Goal: Navigation & Orientation: Find specific page/section

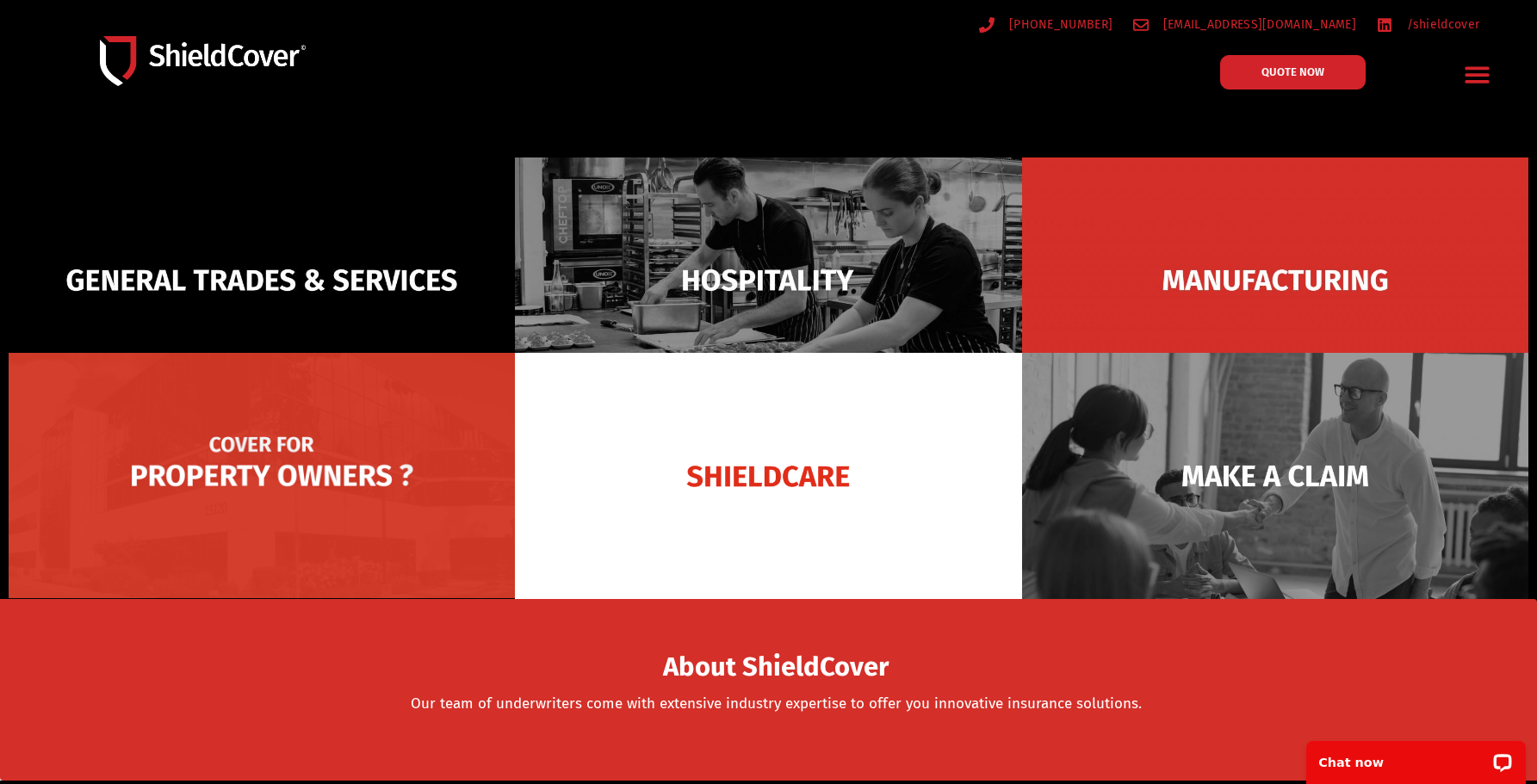
click at [263, 497] on img at bounding box center [262, 476] width 506 height 246
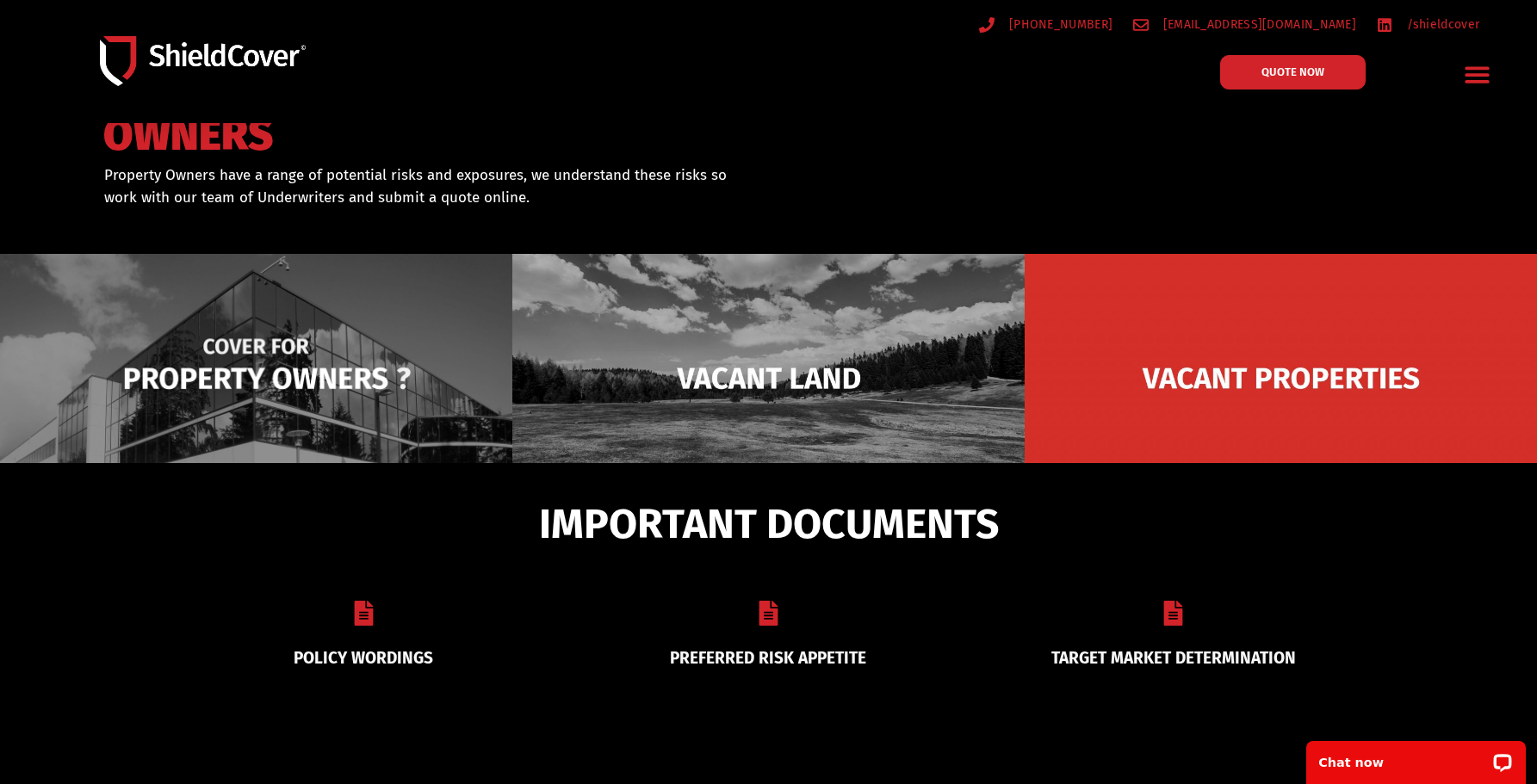
click at [271, 387] on img at bounding box center [256, 378] width 512 height 249
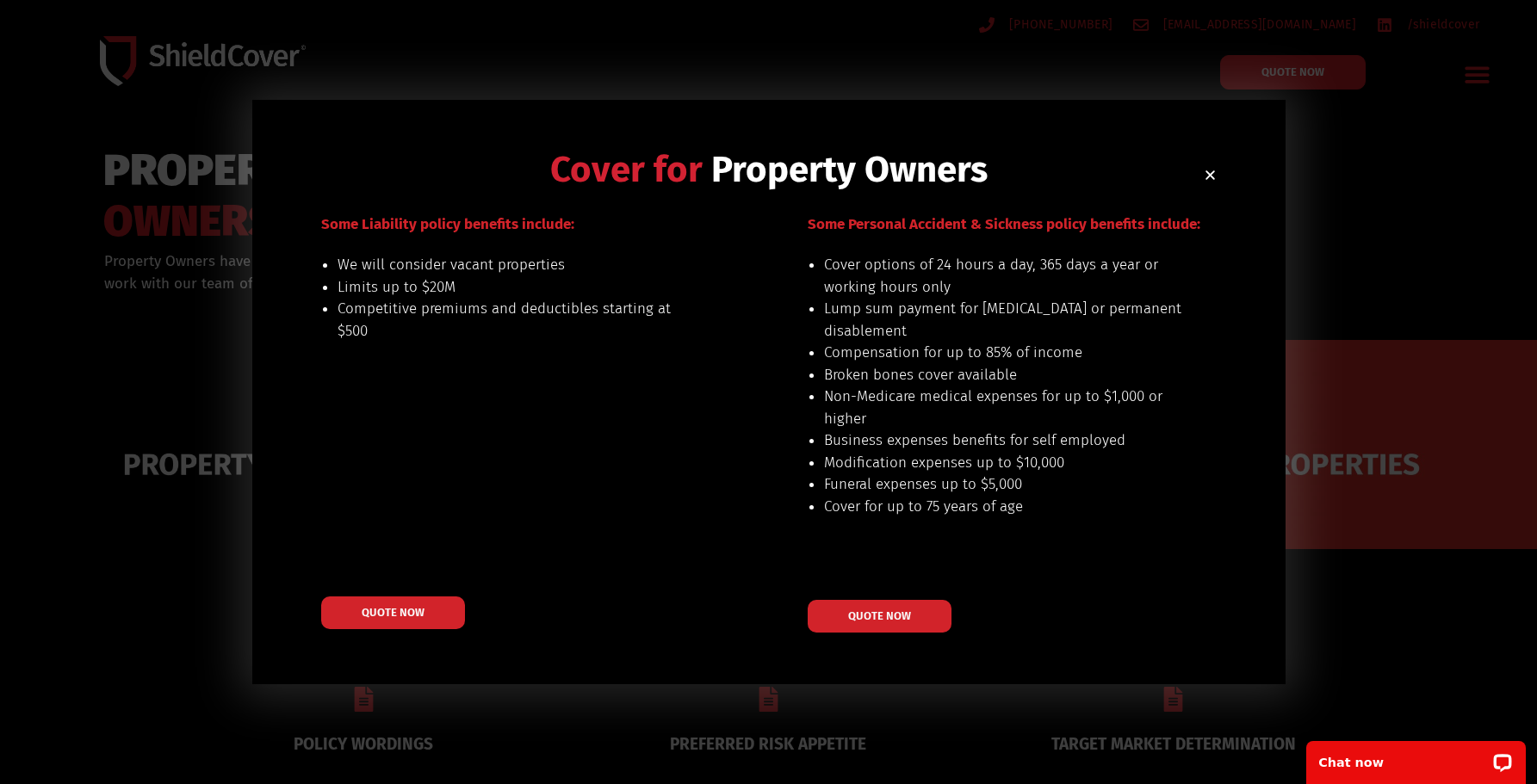
click at [1217, 178] on div "Cover for Property Owners Our preferred risks include: buildings up to $20M val…" at bounding box center [768, 392] width 1033 height 585
click at [1211, 178] on use "Close" at bounding box center [1209, 175] width 10 height 10
